Goal: Task Accomplishment & Management: Manage account settings

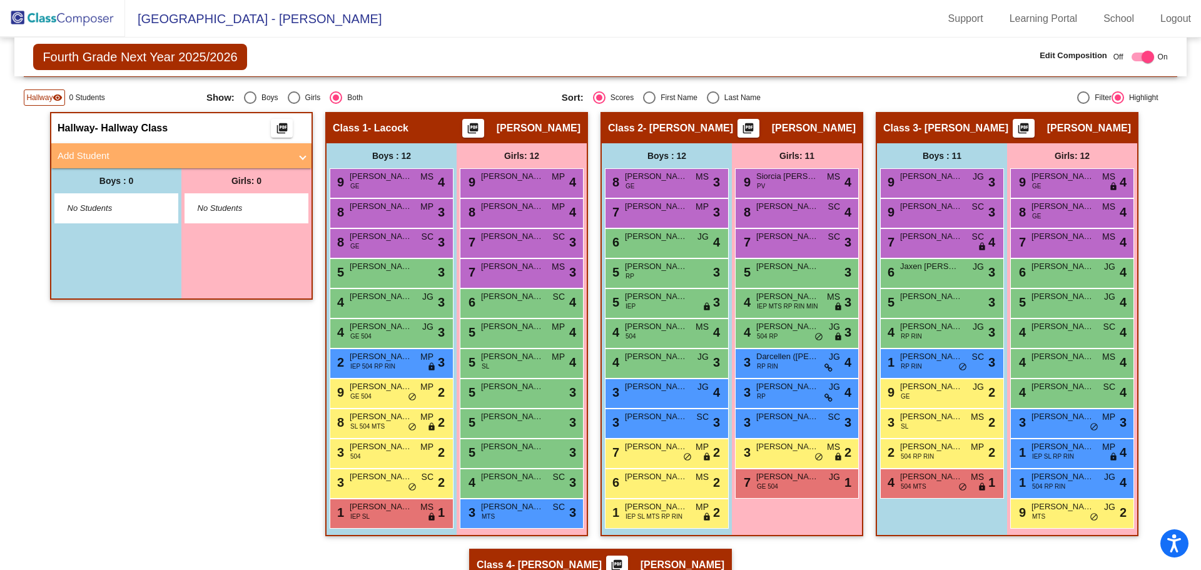
scroll to position [250, 0]
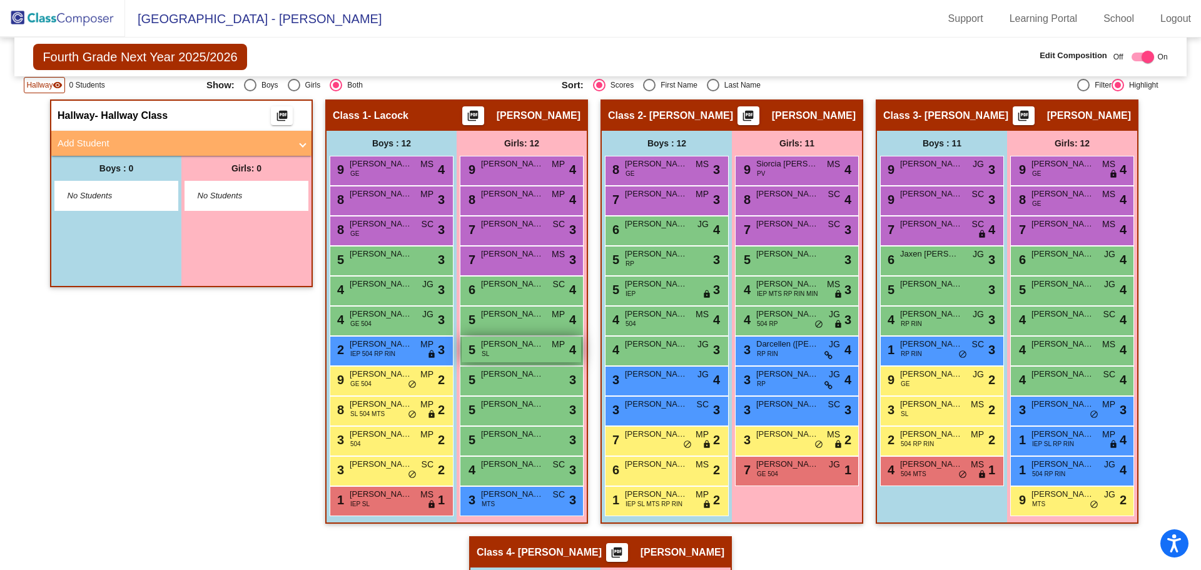
click at [502, 346] on span "[PERSON_NAME]" at bounding box center [512, 344] width 63 height 13
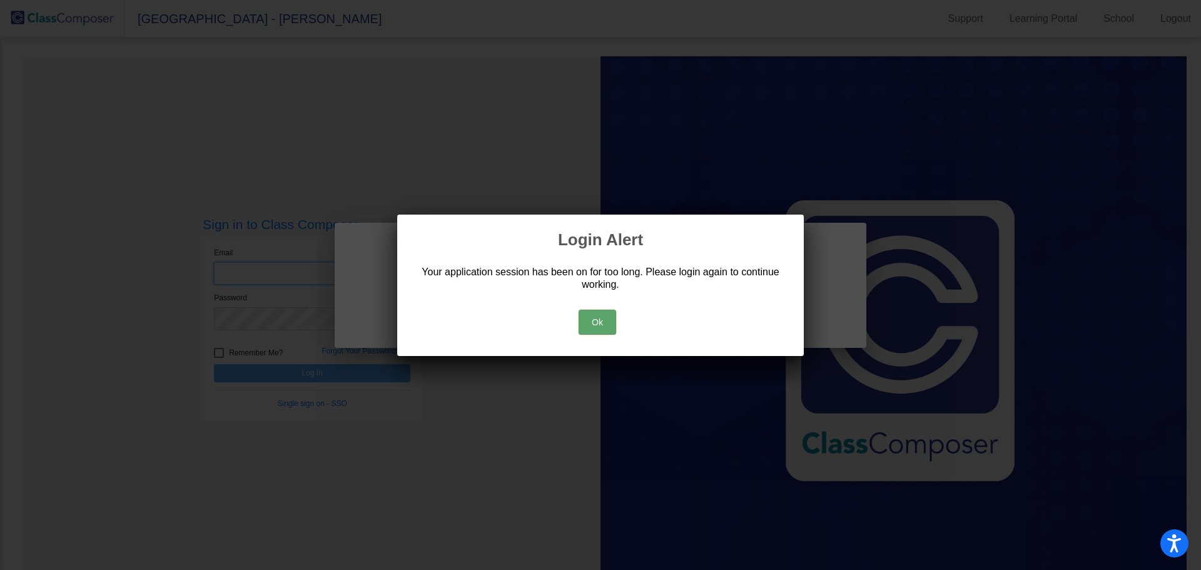
type input "[PERSON_NAME][EMAIL_ADDRESS][PERSON_NAME][DOMAIN_NAME]"
click at [590, 324] on button "Ok" at bounding box center [597, 322] width 38 height 25
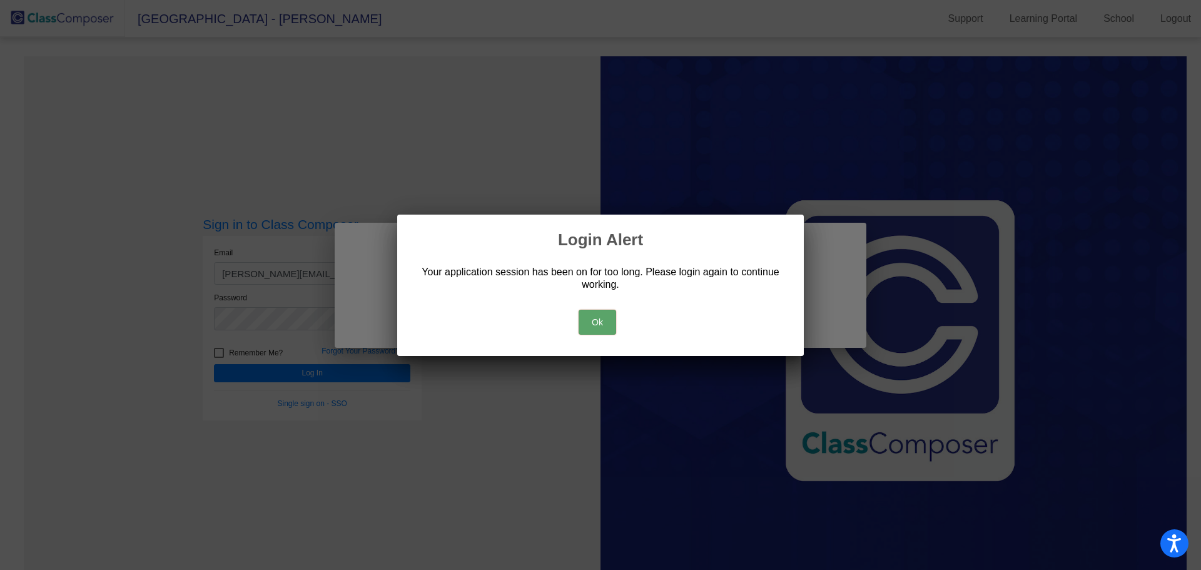
click at [594, 322] on button "Ok" at bounding box center [597, 322] width 38 height 25
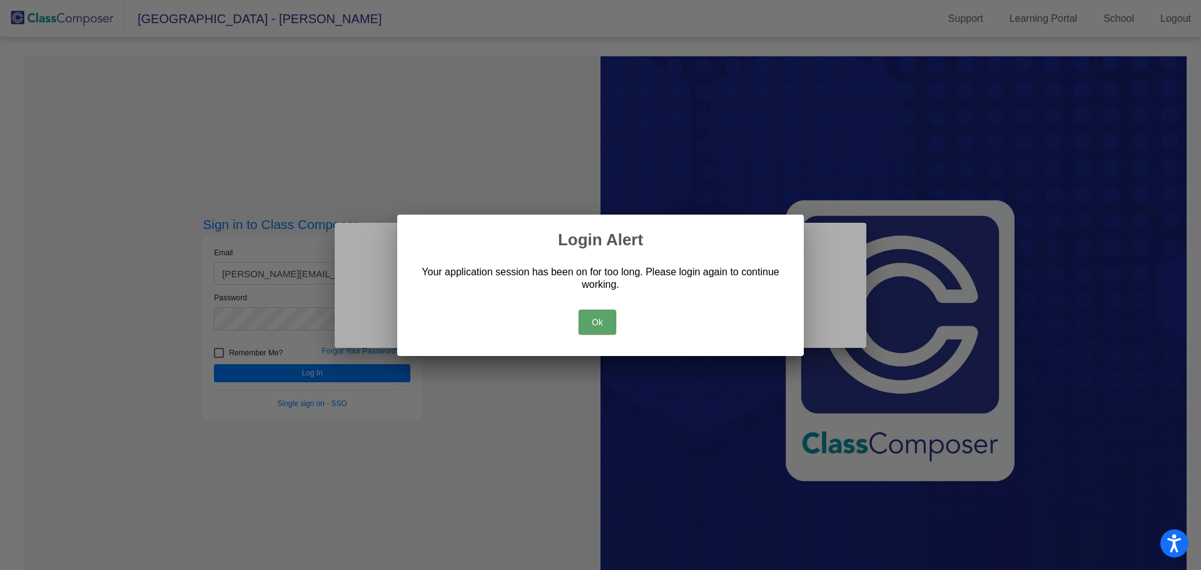
click at [595, 313] on button "Ok" at bounding box center [597, 322] width 38 height 25
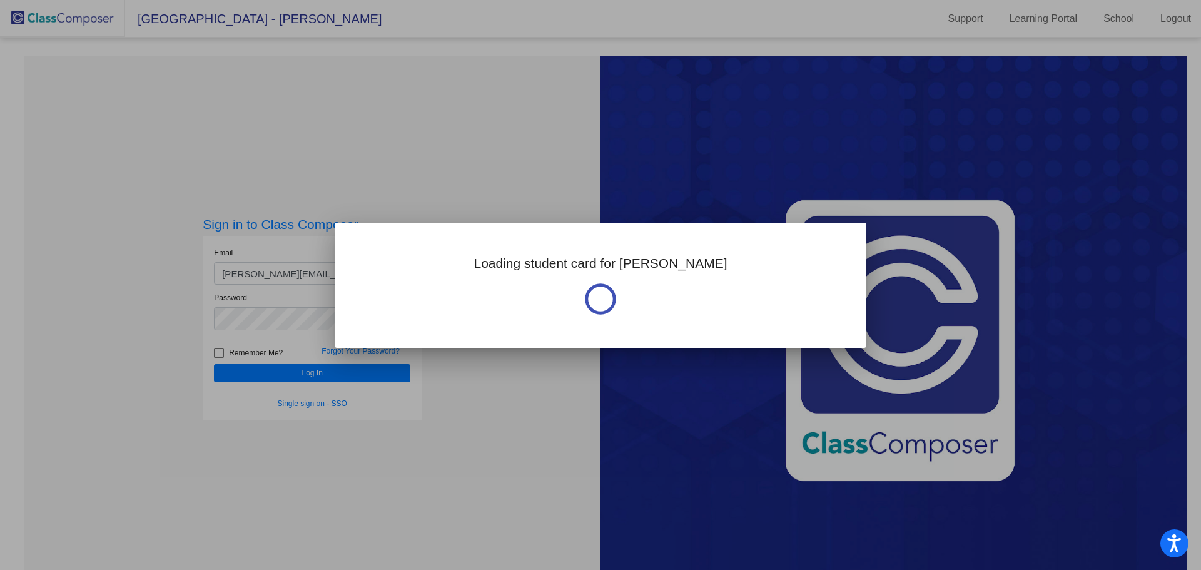
drag, startPoint x: 1199, startPoint y: 186, endPoint x: 909, endPoint y: 256, distance: 298.1
click at [954, 251] on div at bounding box center [600, 285] width 1201 height 570
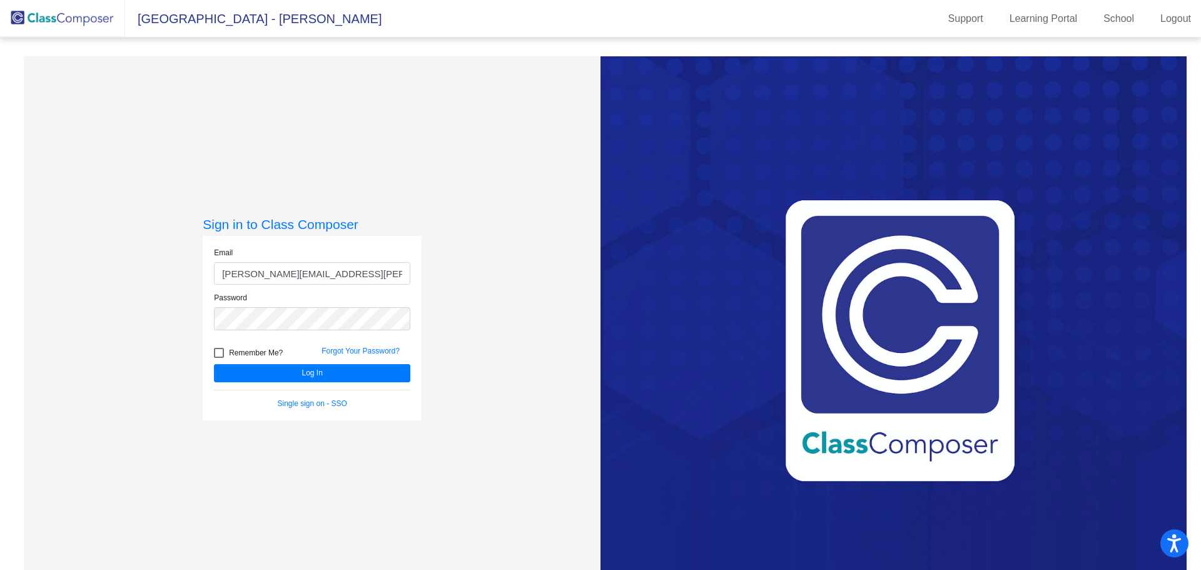
drag, startPoint x: 909, startPoint y: 256, endPoint x: 901, endPoint y: 258, distance: 9.0
click at [912, 257] on div "Love Class Composer? Share it with a friend! If you're happy with Class Compose…" at bounding box center [893, 341] width 586 height 570
click at [301, 368] on button "Log In" at bounding box center [312, 373] width 196 height 18
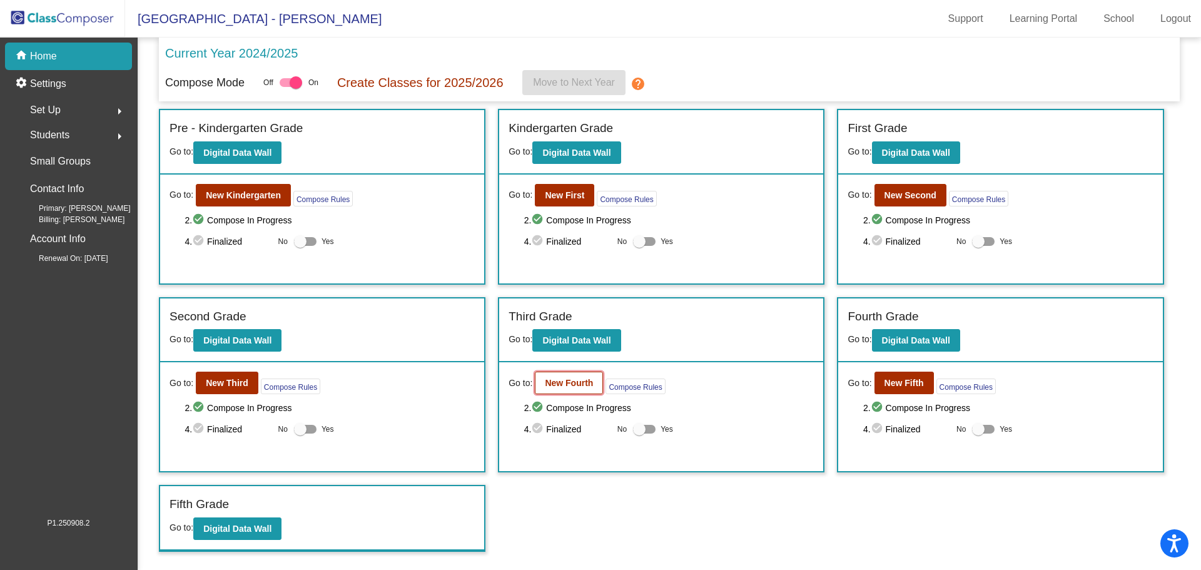
click at [559, 383] on b "New Fourth" at bounding box center [569, 383] width 48 height 10
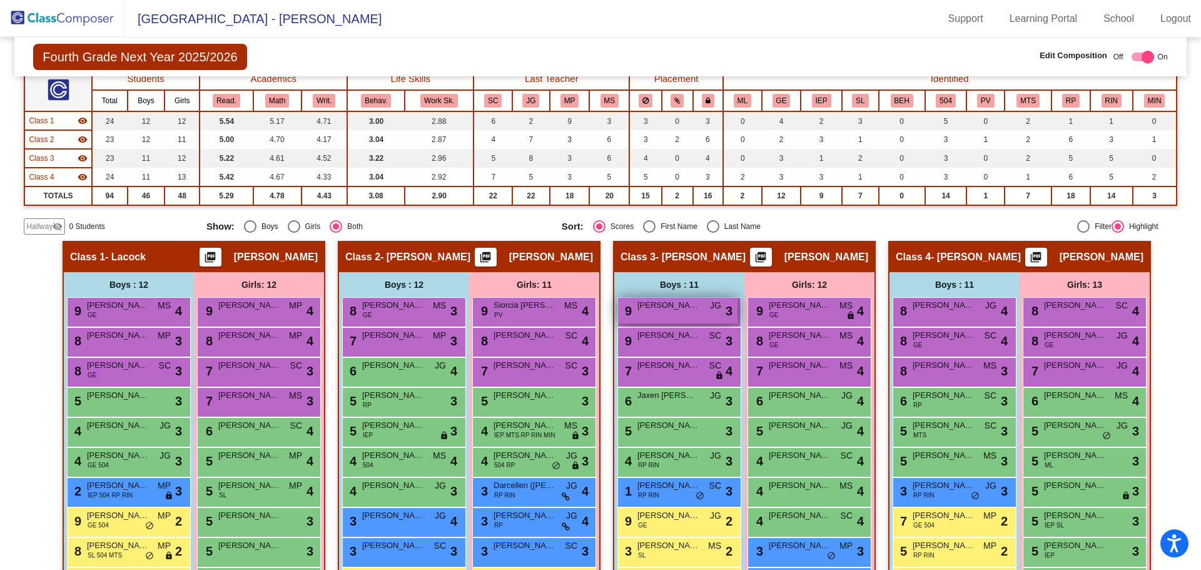
scroll to position [188, 0]
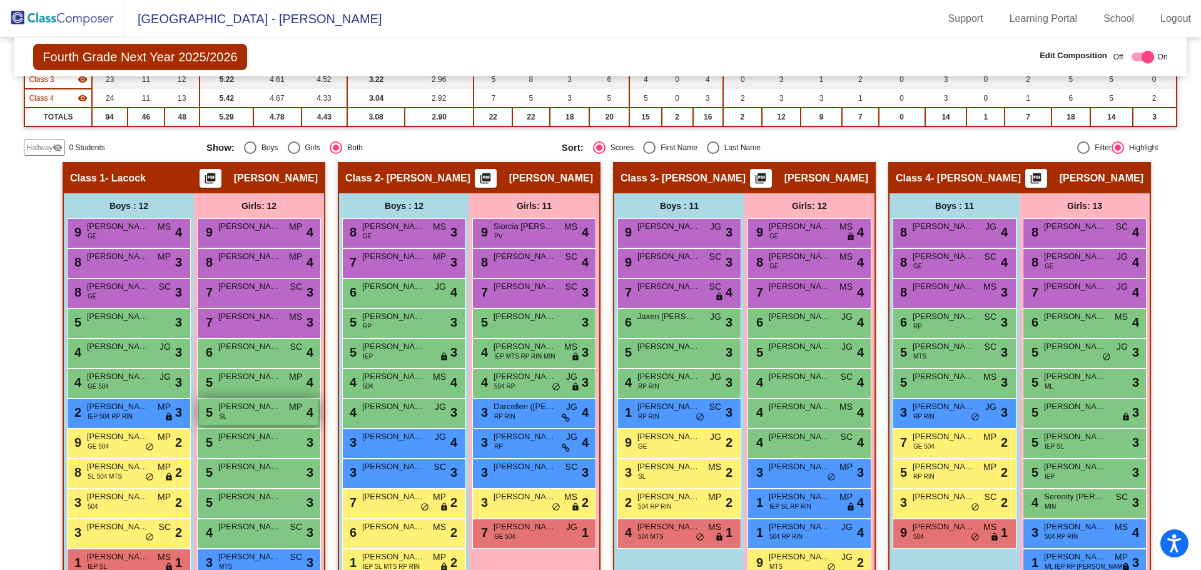
click at [254, 413] on div "5 [PERSON_NAME] SL MP lock do_not_disturb_alt 4" at bounding box center [258, 412] width 119 height 26
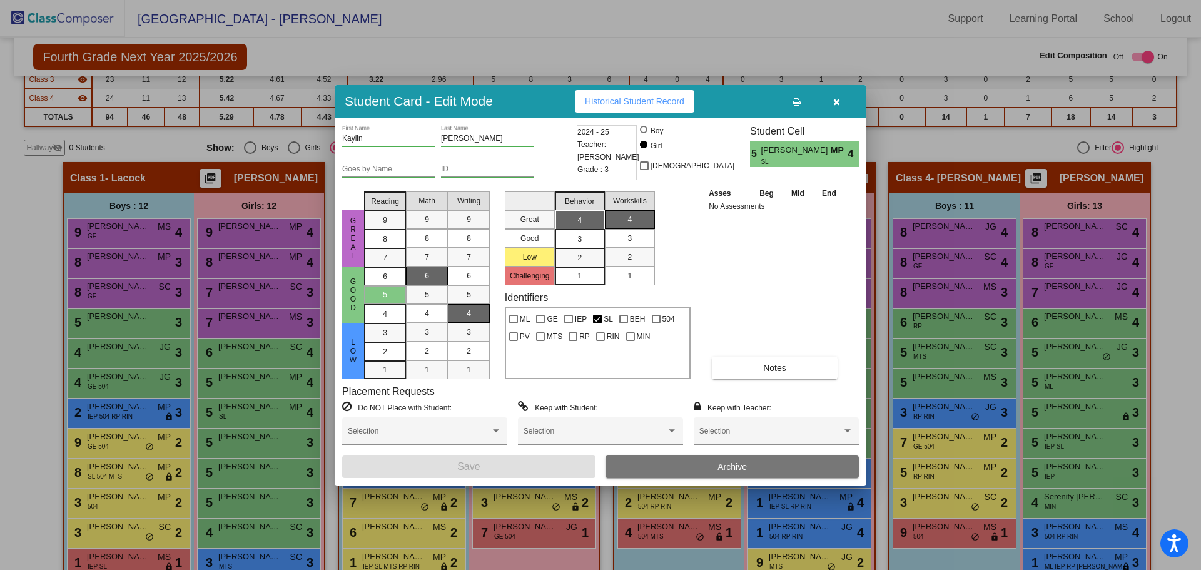
click at [732, 470] on span "Archive" at bounding box center [731, 467] width 29 height 10
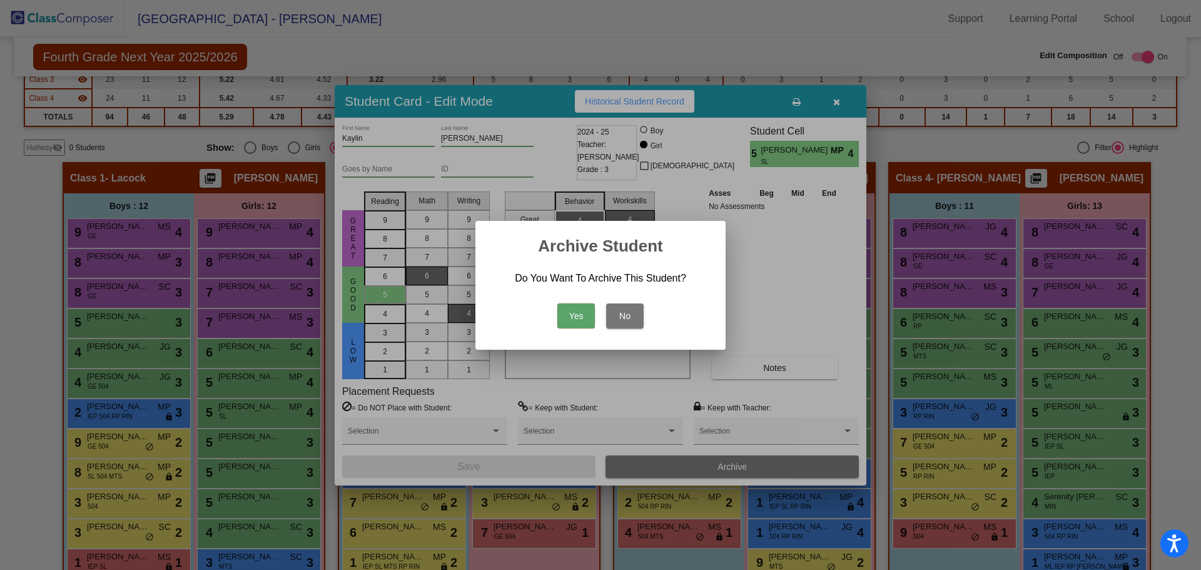
click at [565, 313] on button "Yes" at bounding box center [576, 315] width 38 height 25
